Goal: Task Accomplishment & Management: Complete application form

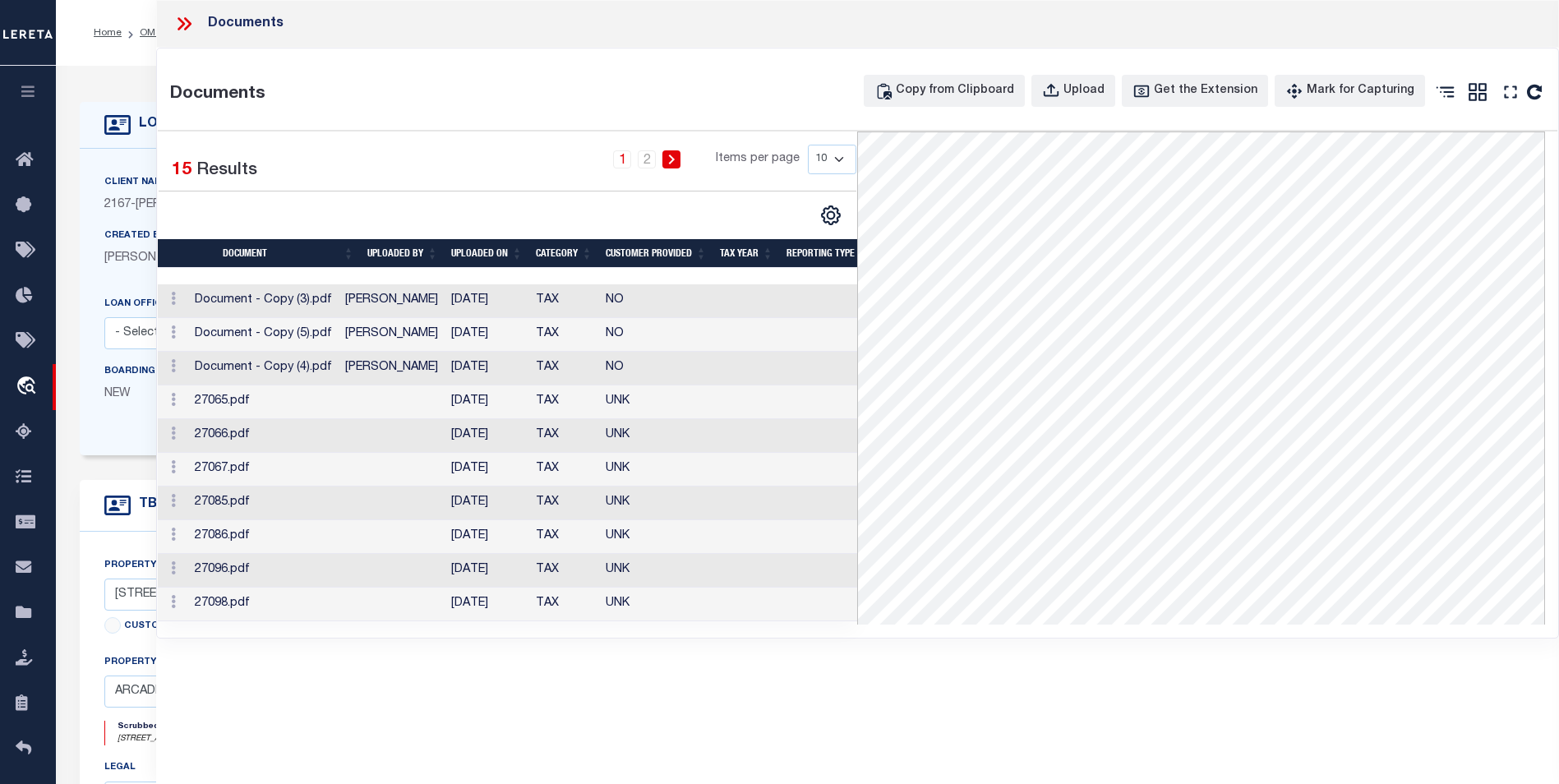
select select "10"
select select "NonEscrow"
click at [182, 21] on icon at bounding box center [181, 24] width 8 height 13
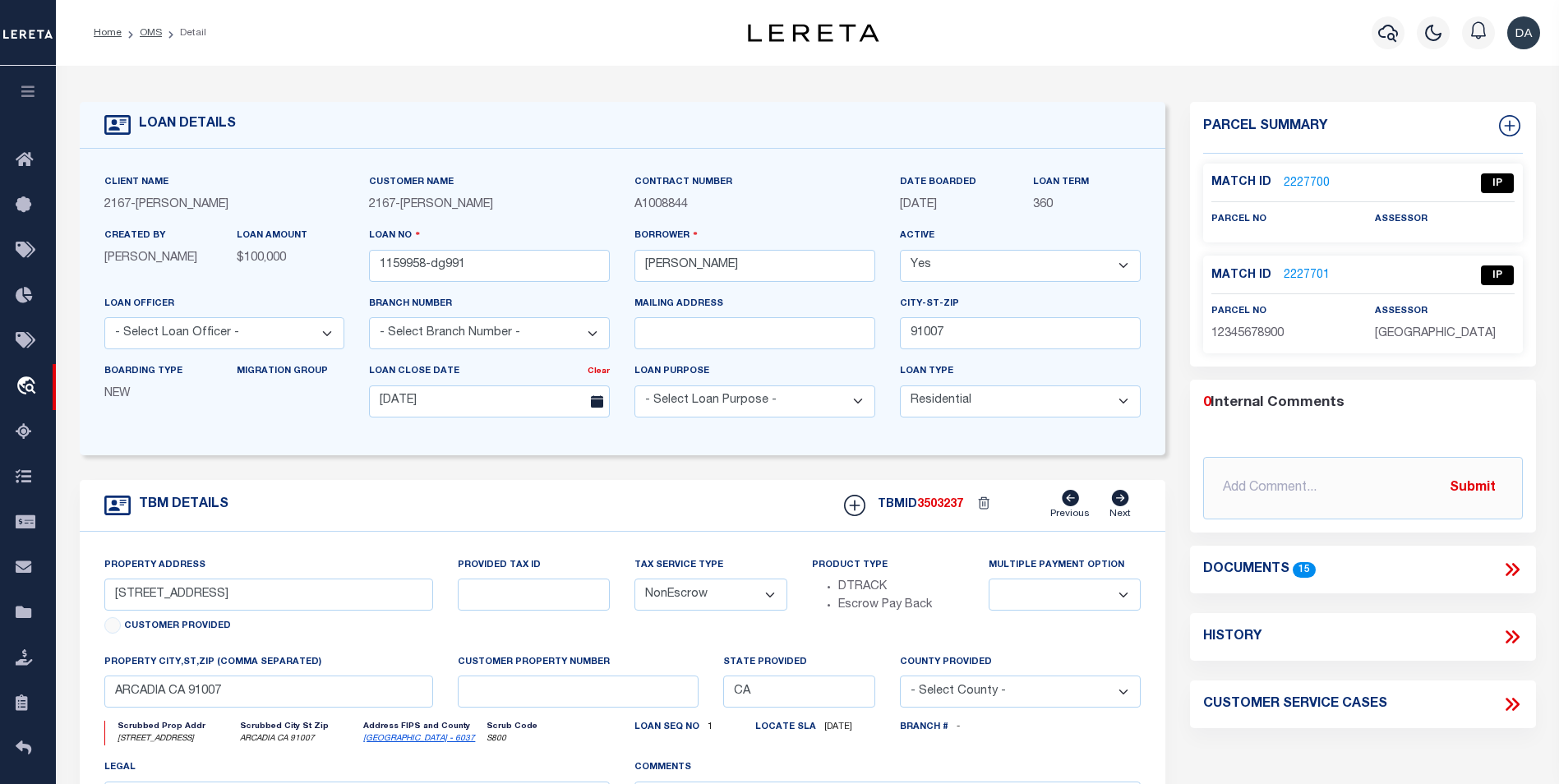
click at [249, 486] on div "TBM DETAILS TBMID 3503237 Previous Next" at bounding box center [623, 505] width 1087 height 51
drag, startPoint x: 1515, startPoint y: 571, endPoint x: 1492, endPoint y: 615, distance: 49.6
click at [1515, 571] on icon at bounding box center [1512, 569] width 21 height 21
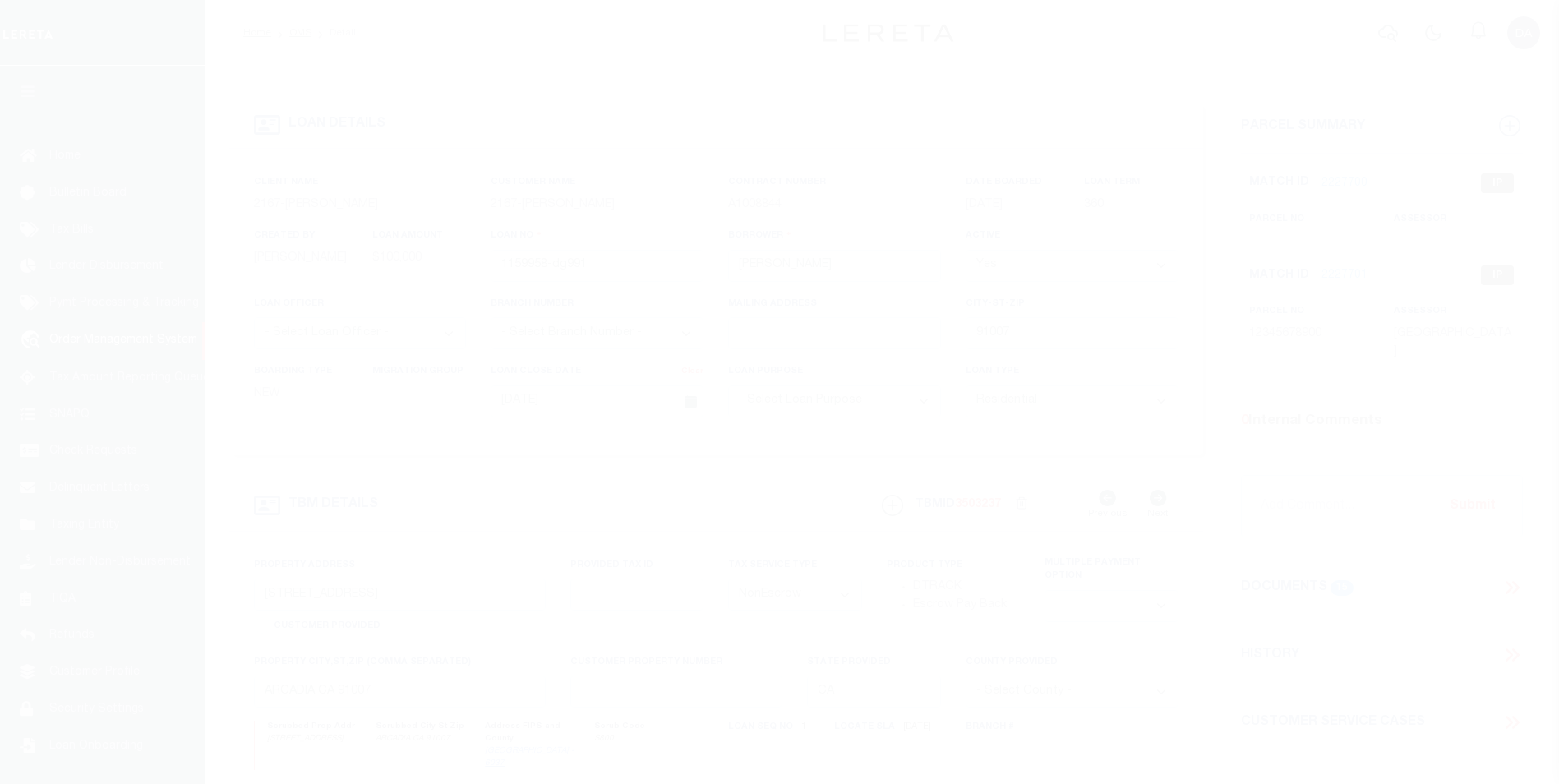
select select "10"
select select "NonEscrow"
type input "1159958-dg991"
type input "david M garcia"
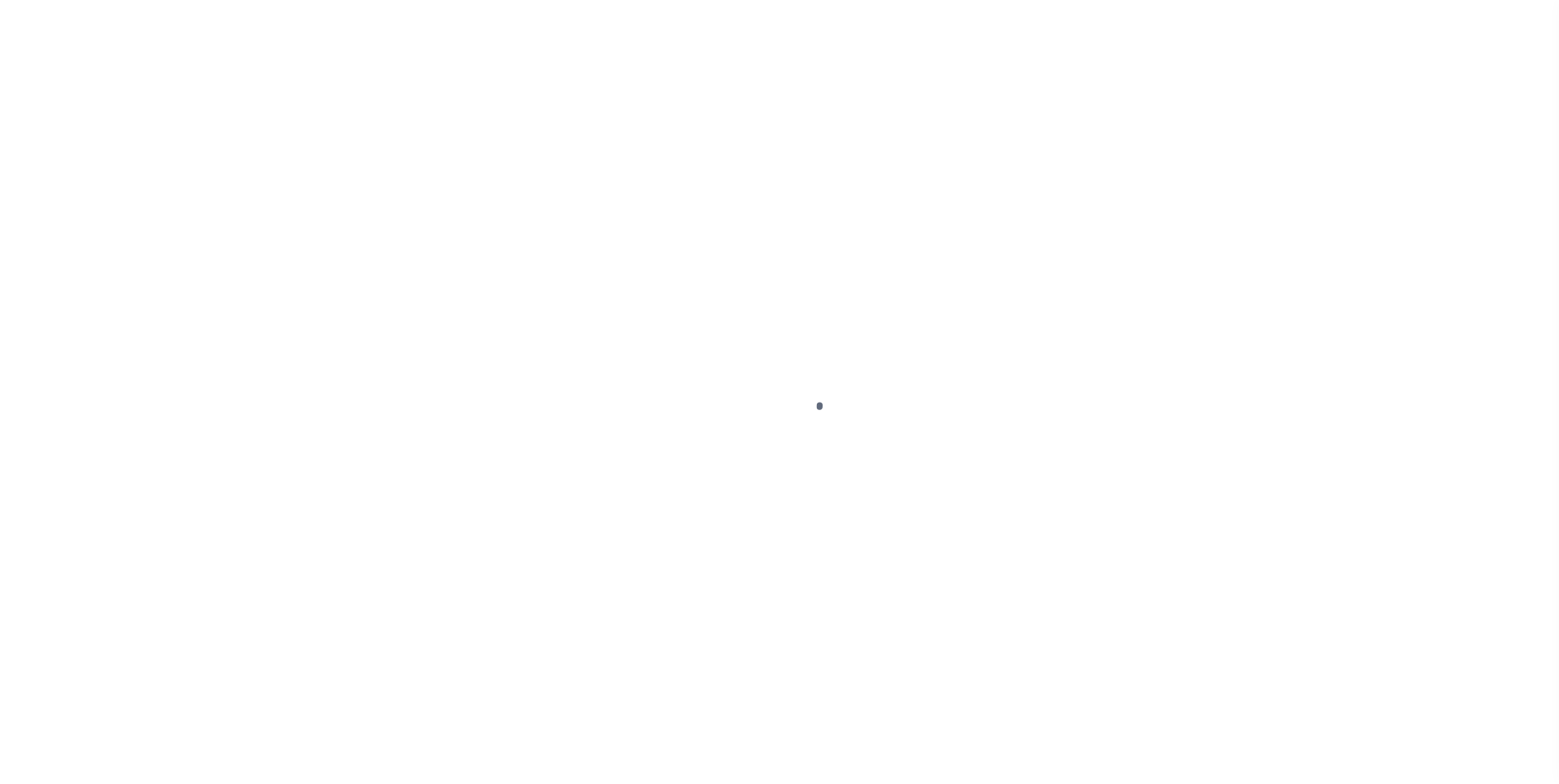
select select
type input "91007"
type input "05/09/2025"
select select "10"
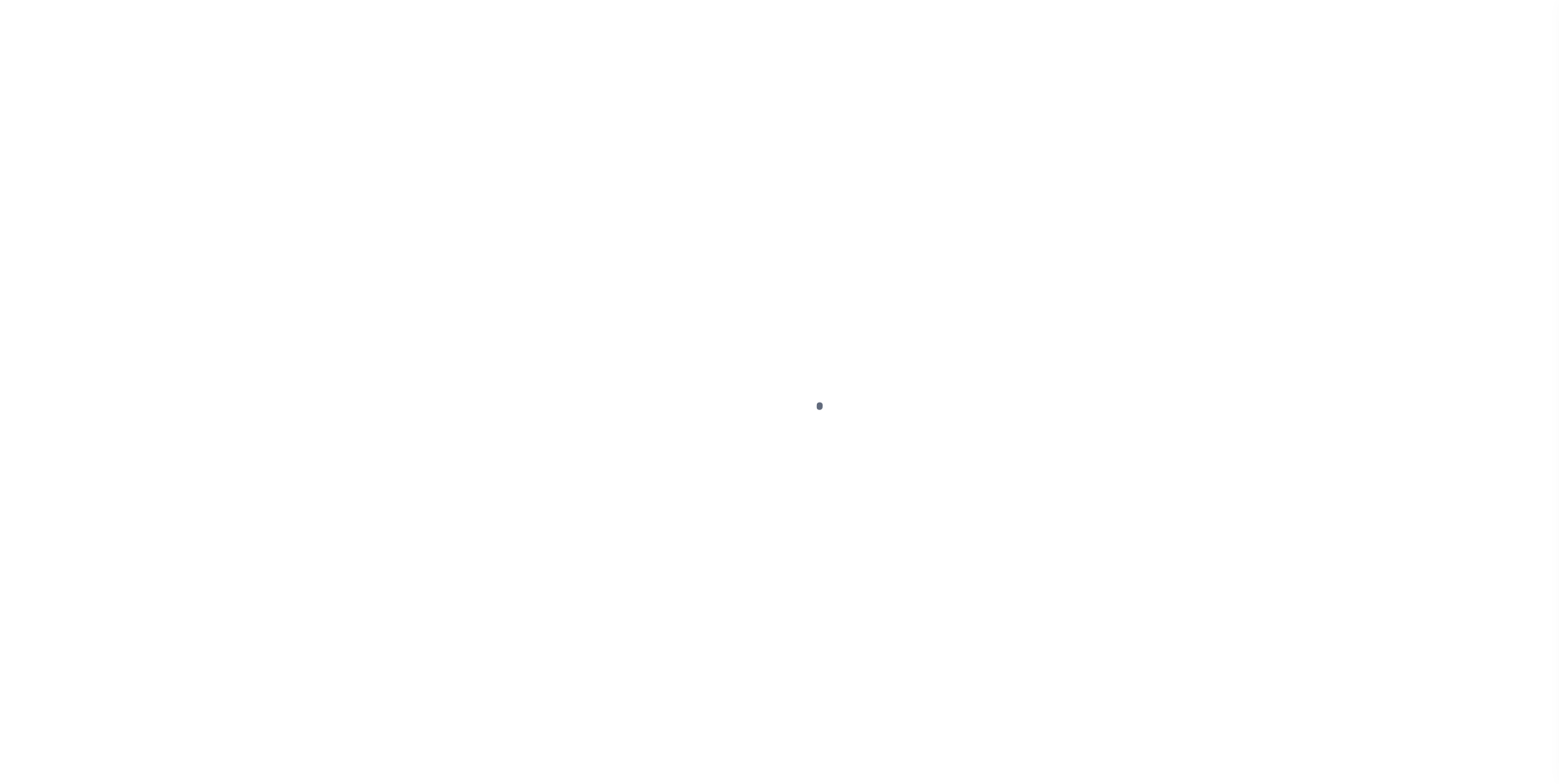
select select "NonEscrow"
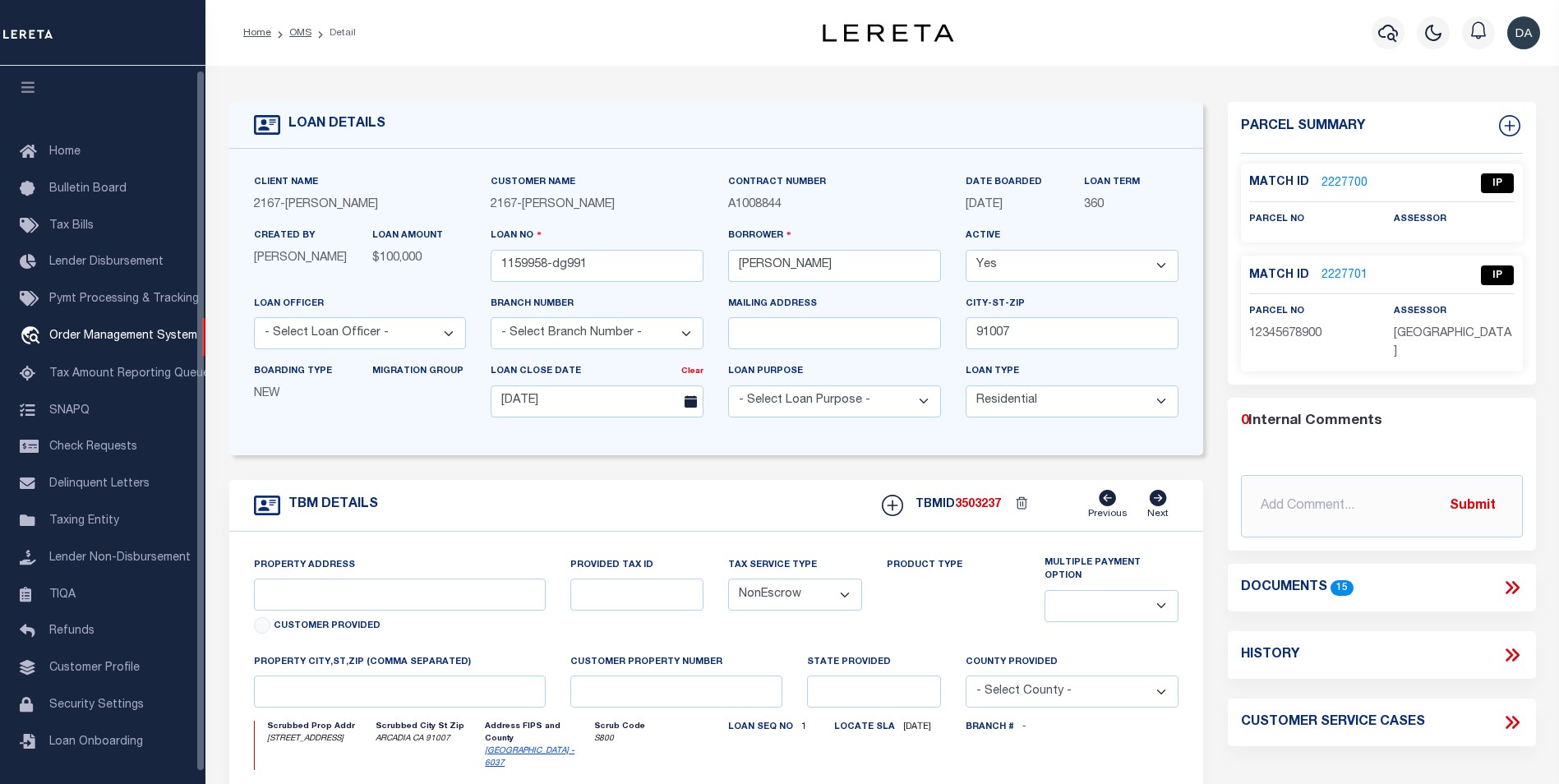
type input "[STREET_ADDRESS]"
select select
type input "ARCADIA CA 91007"
type input "CA"
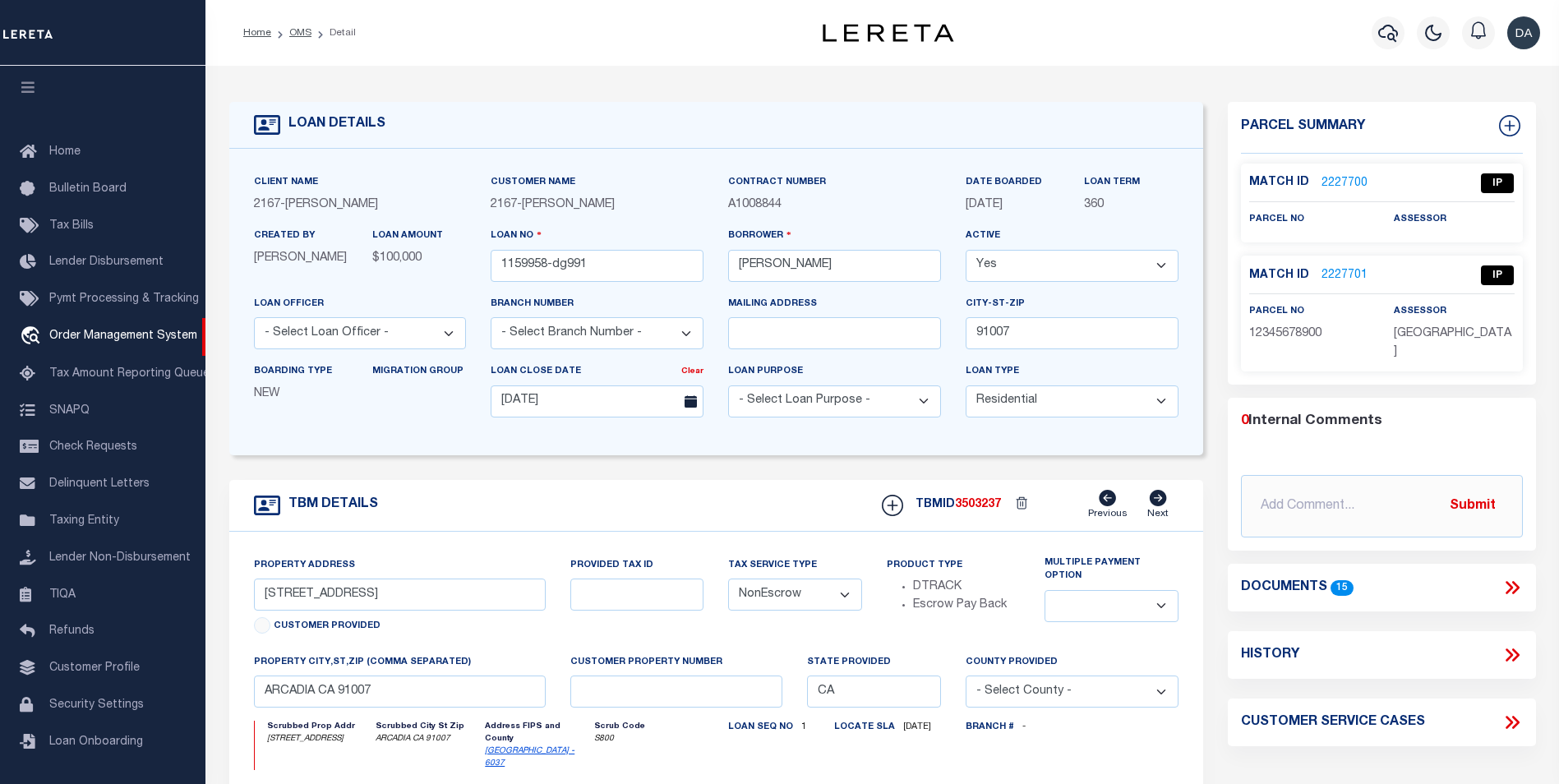
click at [1514, 581] on icon at bounding box center [1515, 588] width 8 height 13
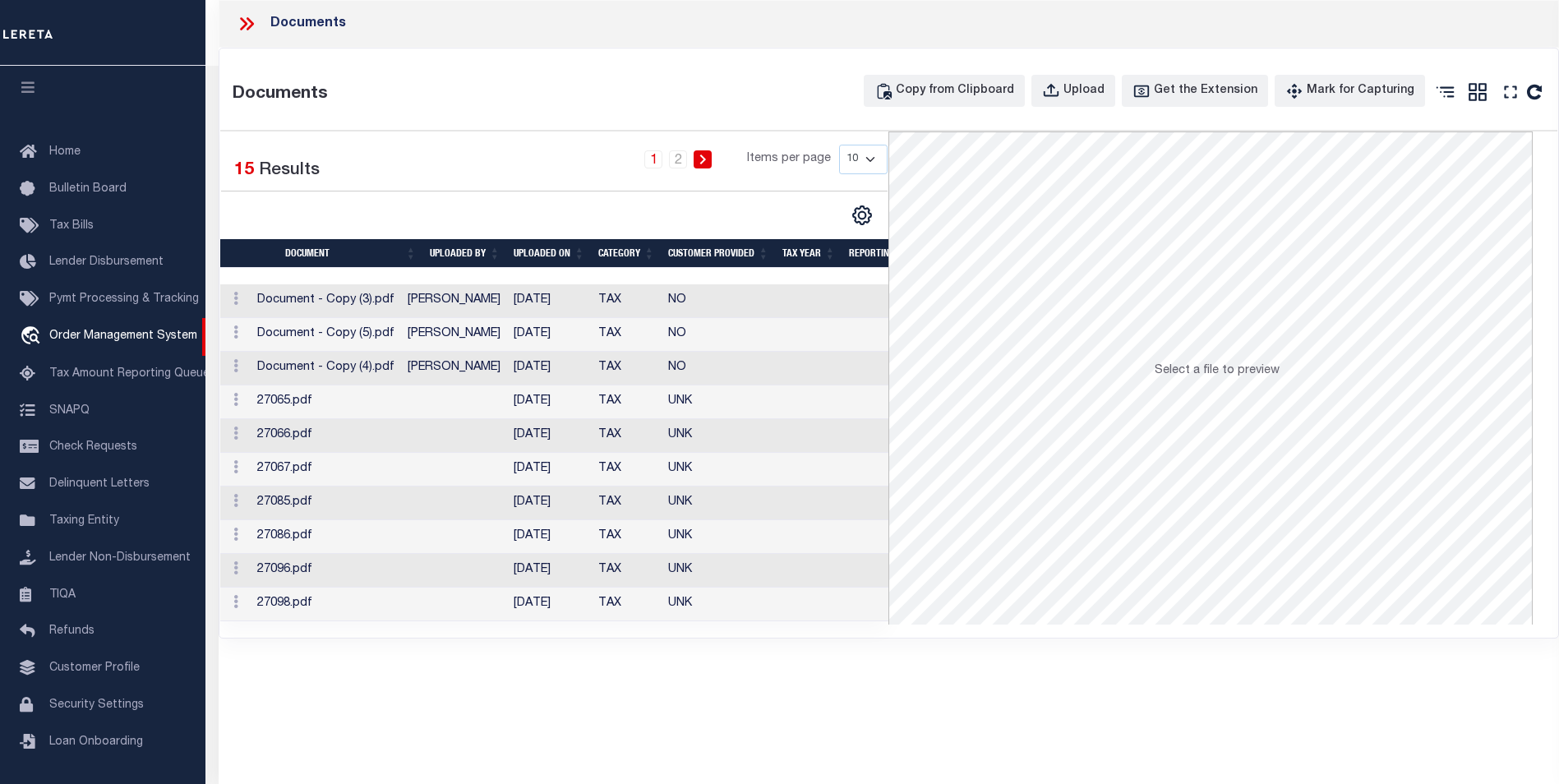
click at [241, 16] on icon at bounding box center [246, 24] width 21 height 21
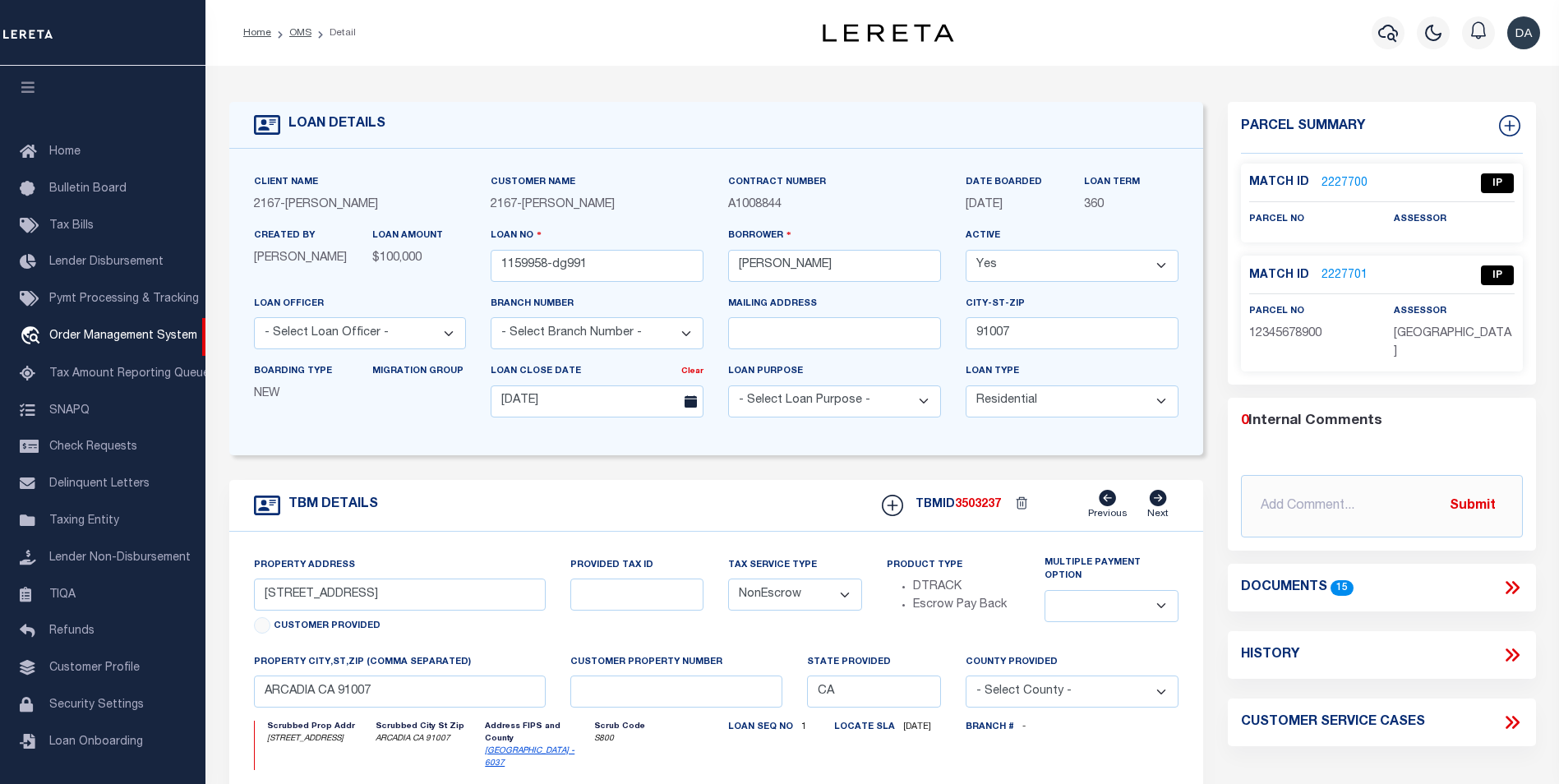
click at [1513, 577] on icon at bounding box center [1512, 587] width 21 height 21
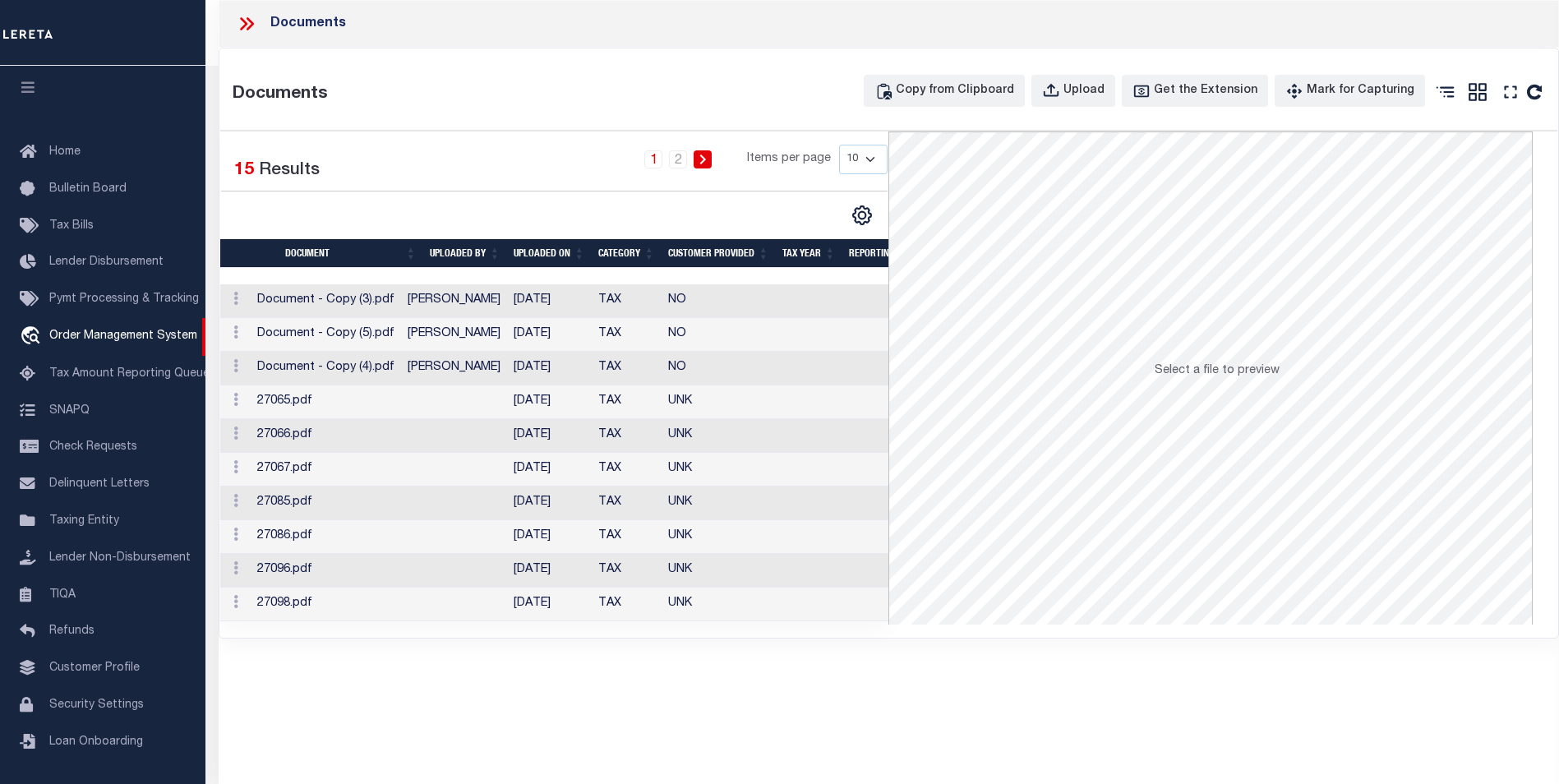
click at [518, 55] on div "Documents Copy from Clipboard Upload Get the Extension Mark for Capturing Got i…" at bounding box center [889, 343] width 1339 height 589
click at [254, 22] on icon at bounding box center [246, 24] width 21 height 21
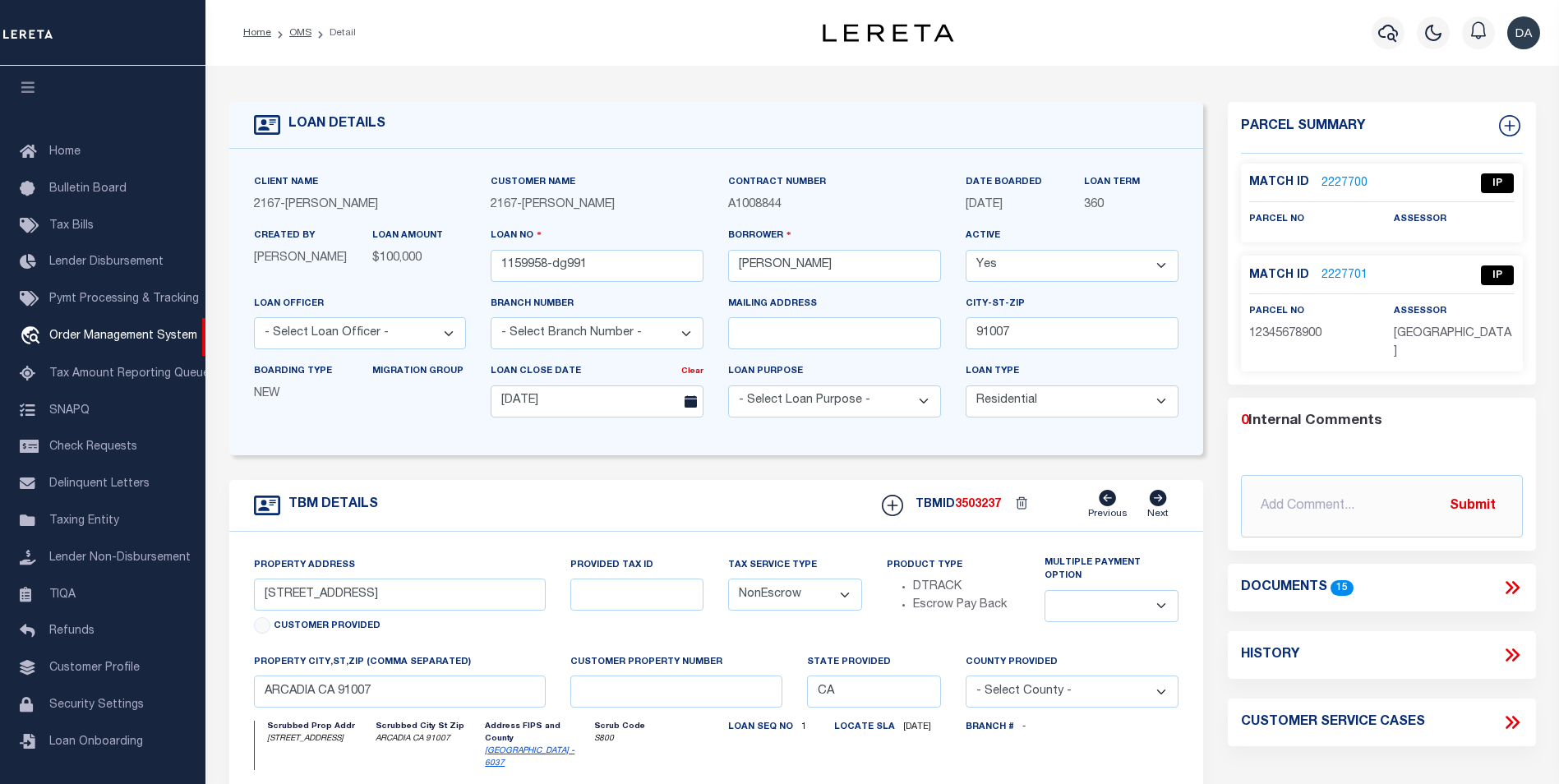
click at [1516, 577] on icon at bounding box center [1512, 587] width 21 height 21
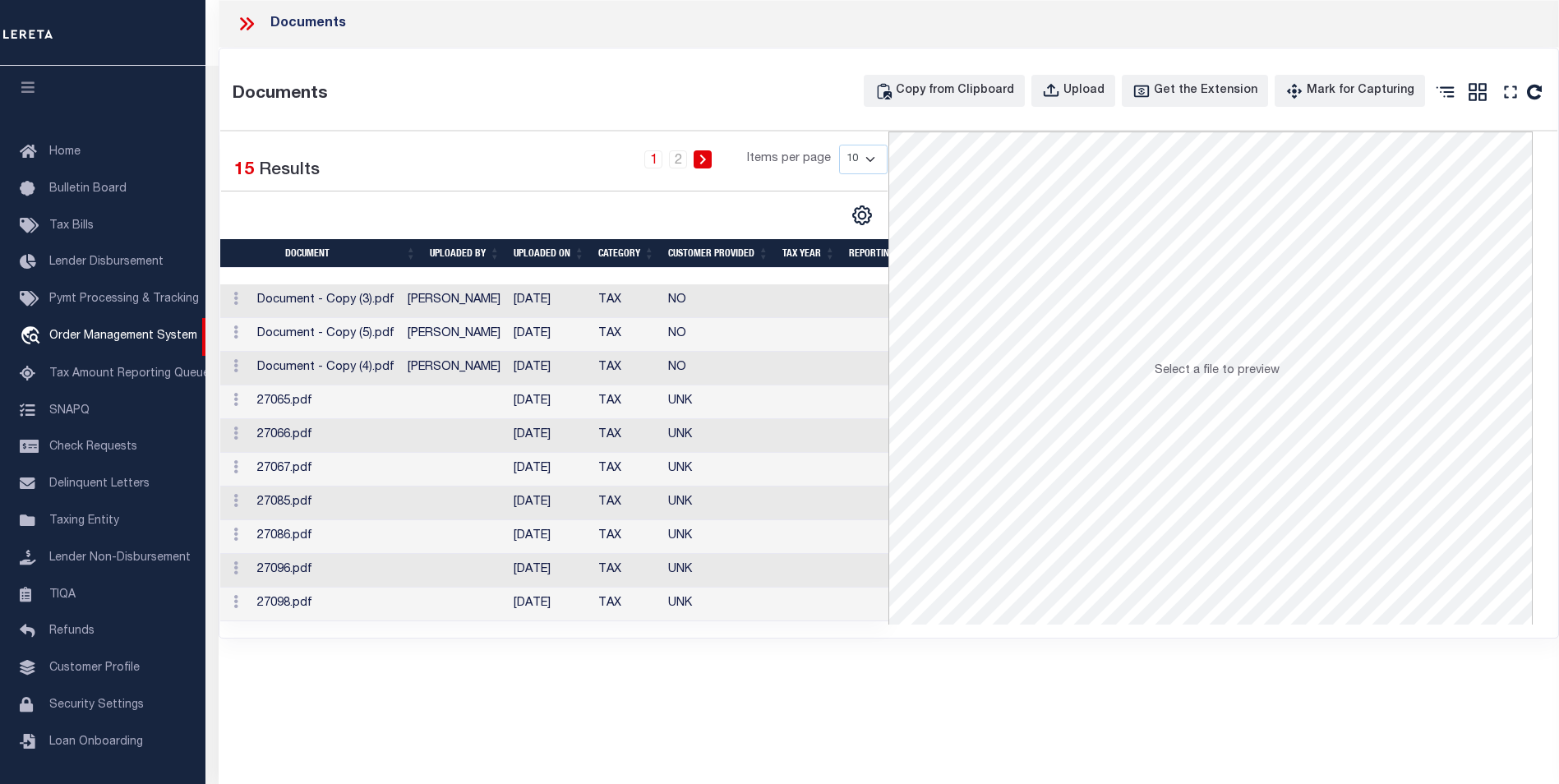
click at [245, 25] on icon at bounding box center [244, 24] width 8 height 13
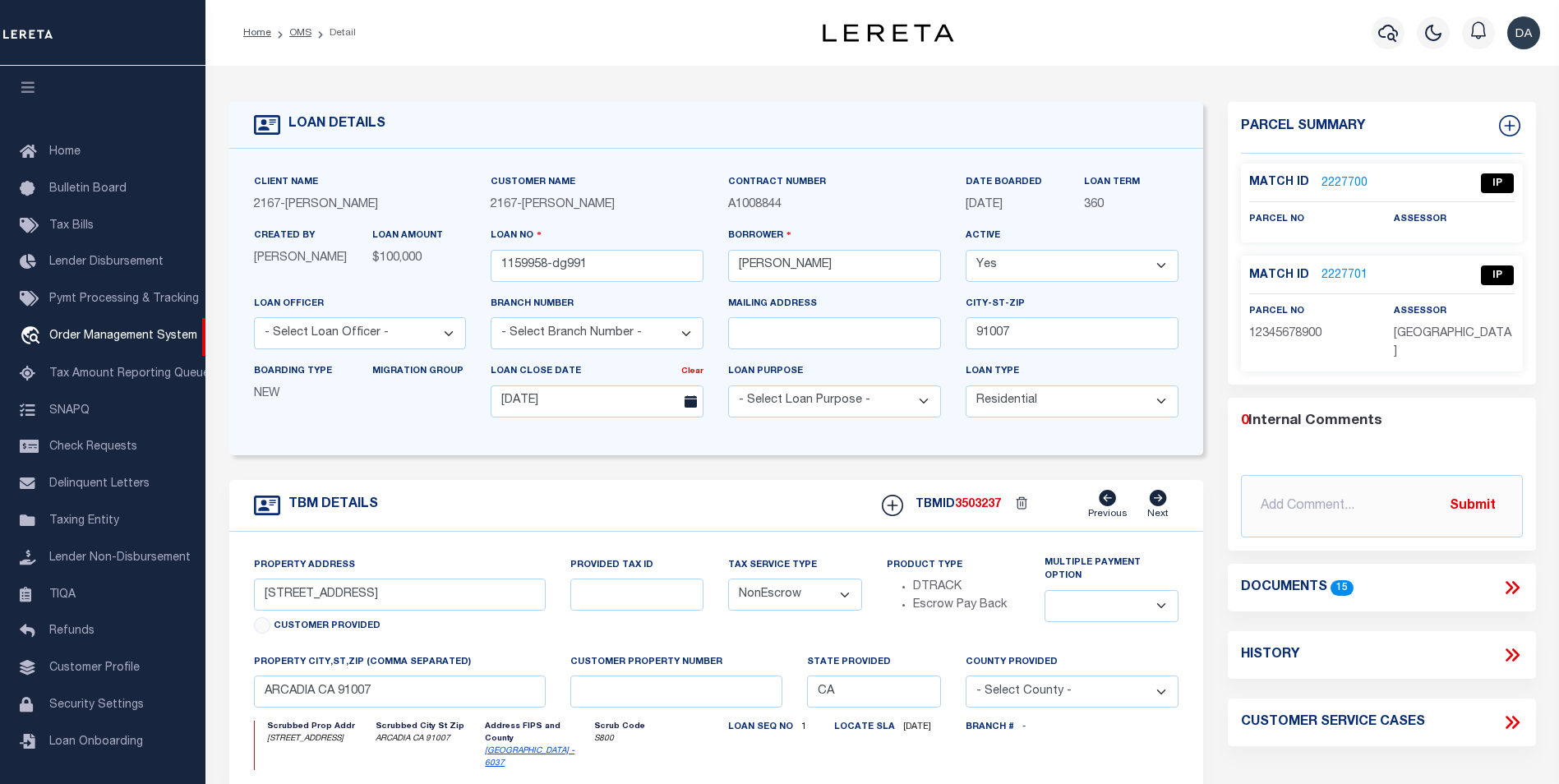
click at [1515, 577] on icon at bounding box center [1512, 587] width 21 height 21
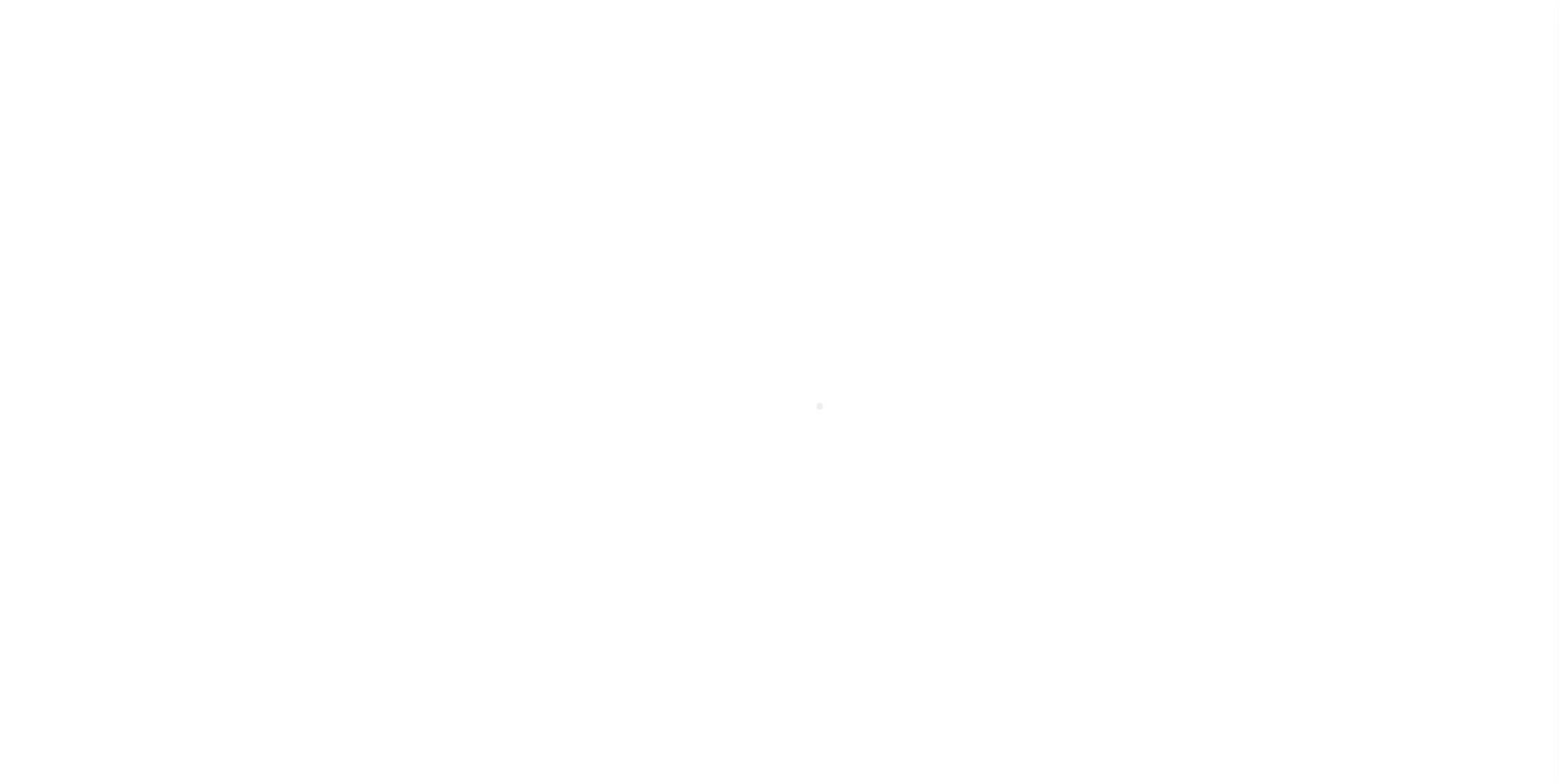
select select "10"
select select "NonEscrow"
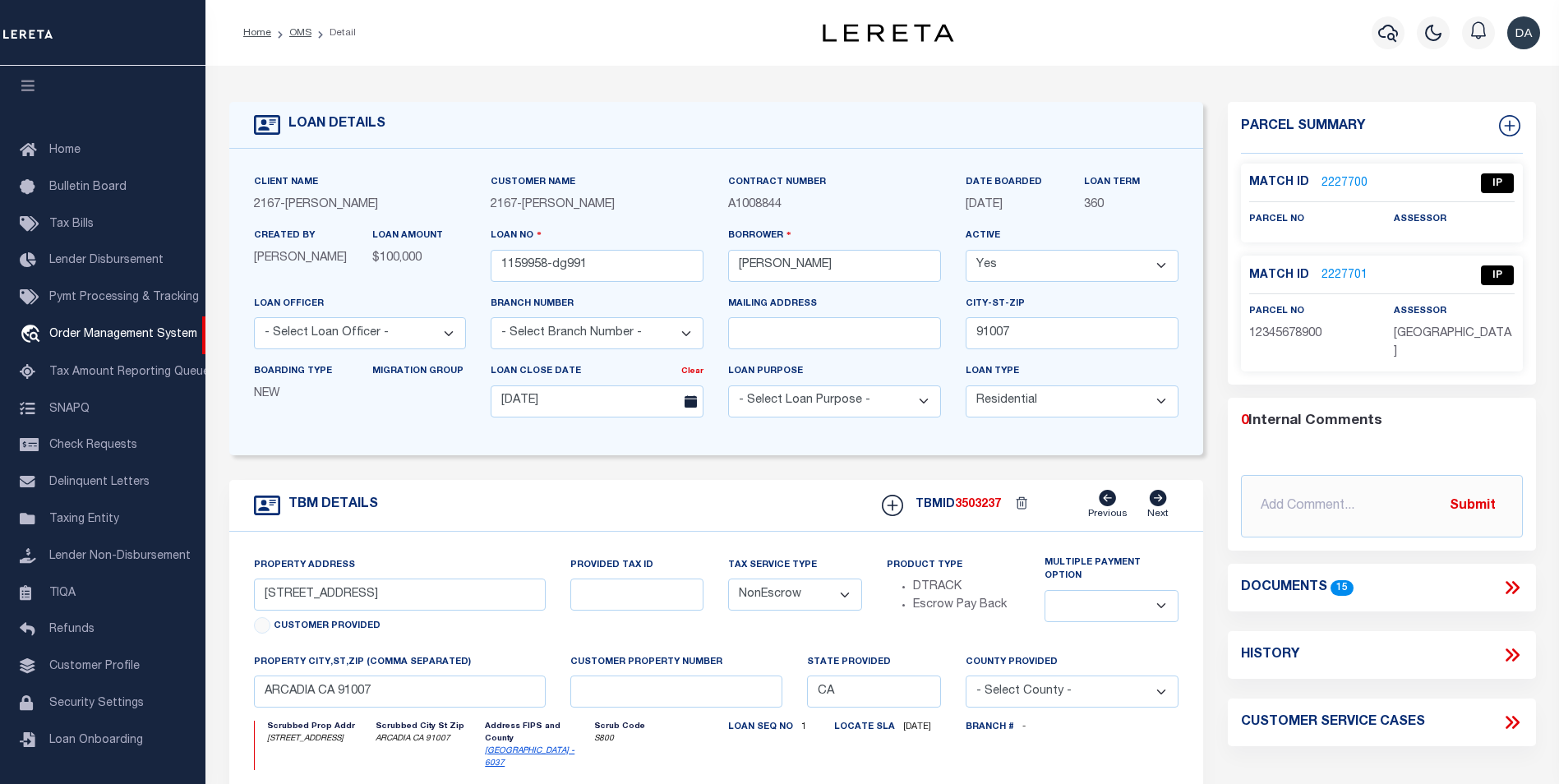
click at [1514, 581] on icon at bounding box center [1515, 588] width 8 height 13
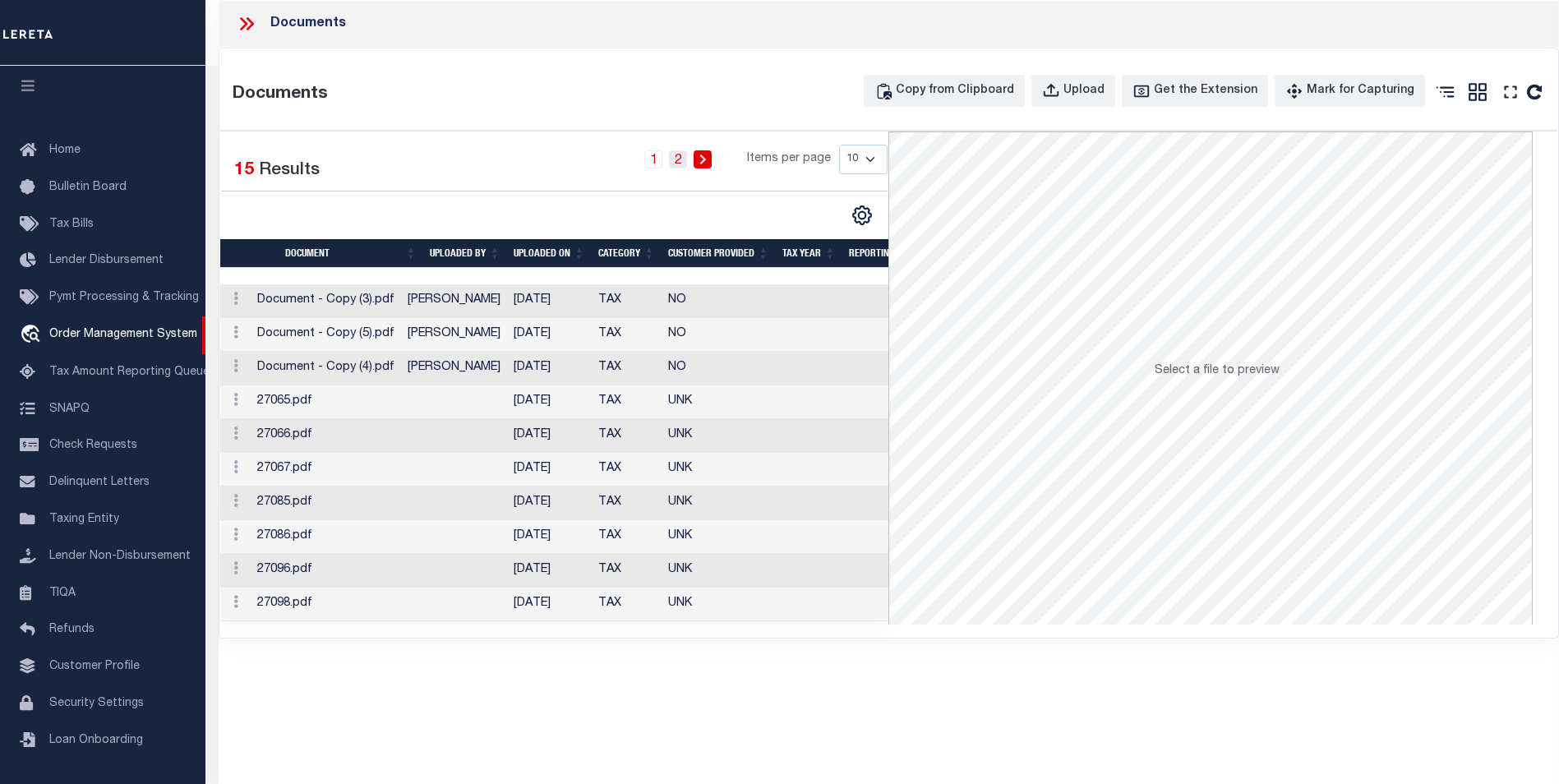
click at [684, 163] on link "2" at bounding box center [677, 158] width 18 height 18
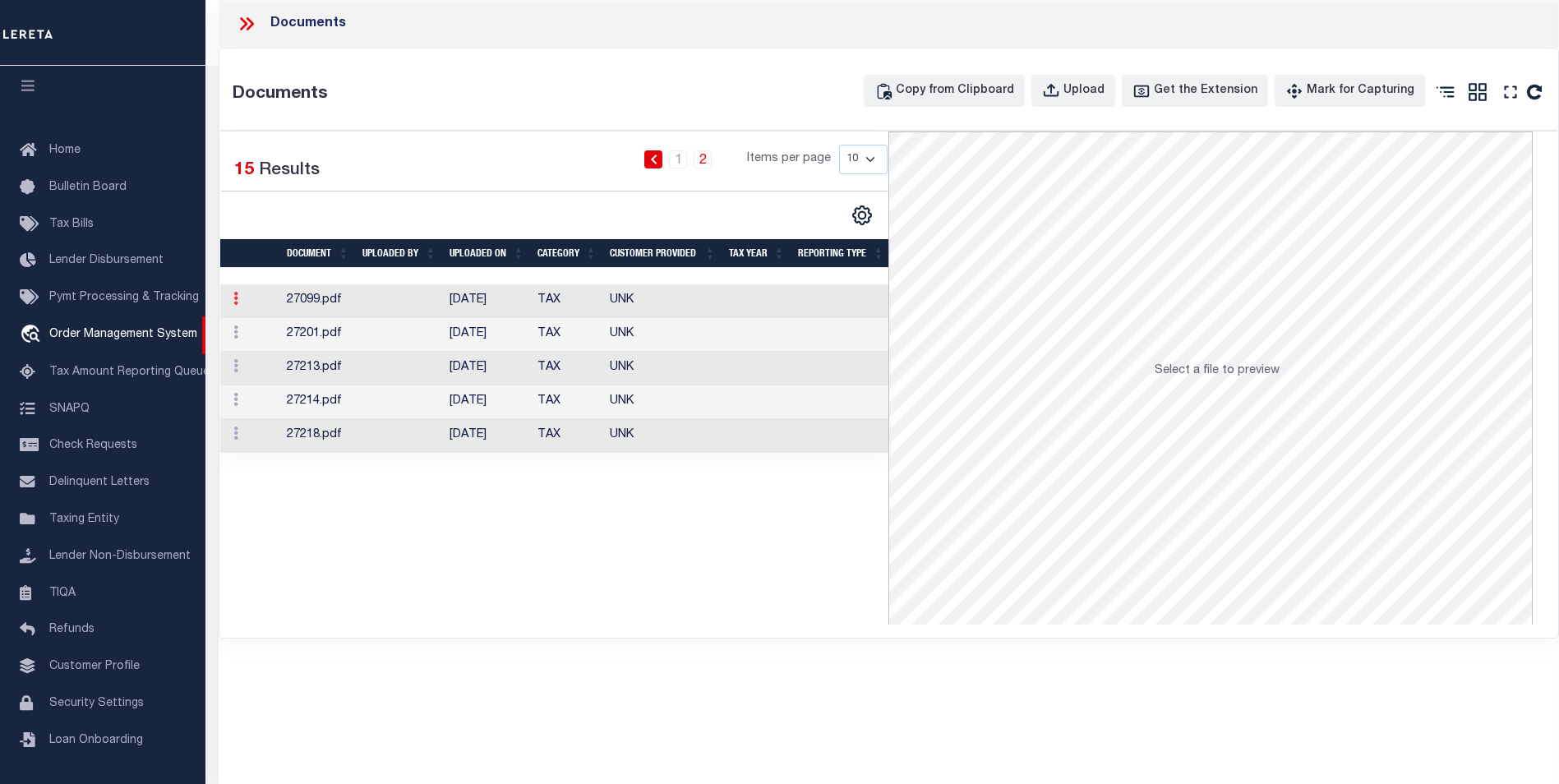
click at [228, 305] on link at bounding box center [235, 301] width 18 height 13
click at [238, 305] on icon at bounding box center [236, 298] width 5 height 13
click at [241, 325] on div at bounding box center [234, 334] width 15 height 19
